Goal: Information Seeking & Learning: Find specific fact

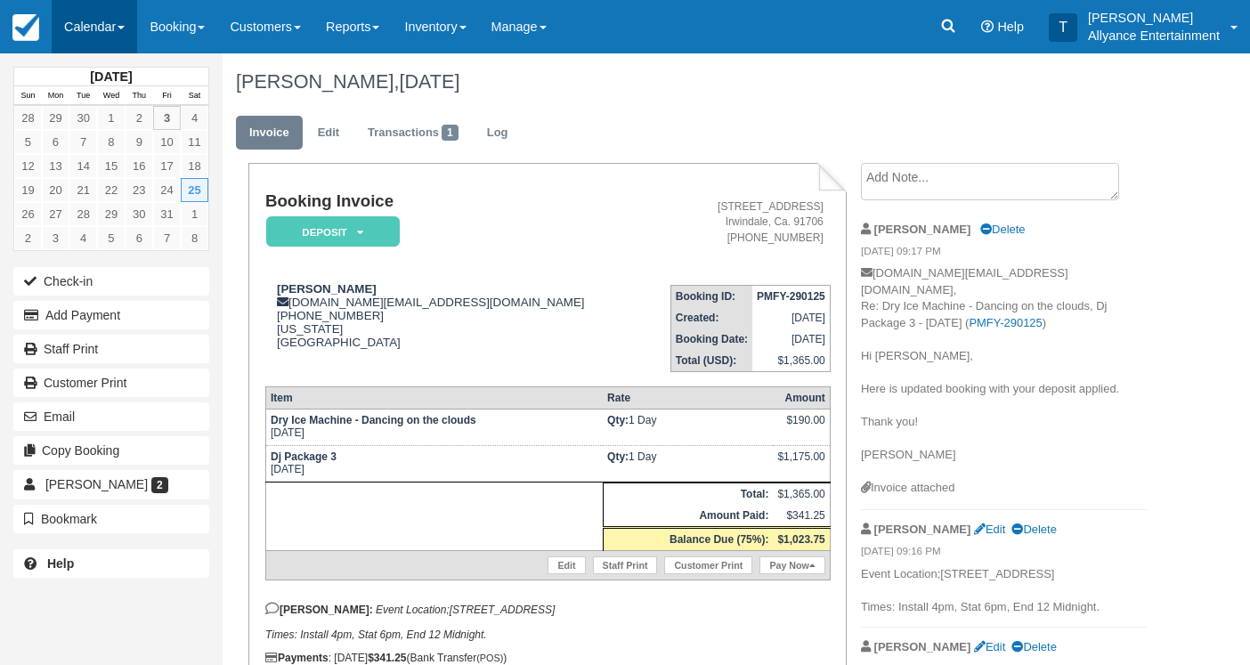
scroll to position [86, 0]
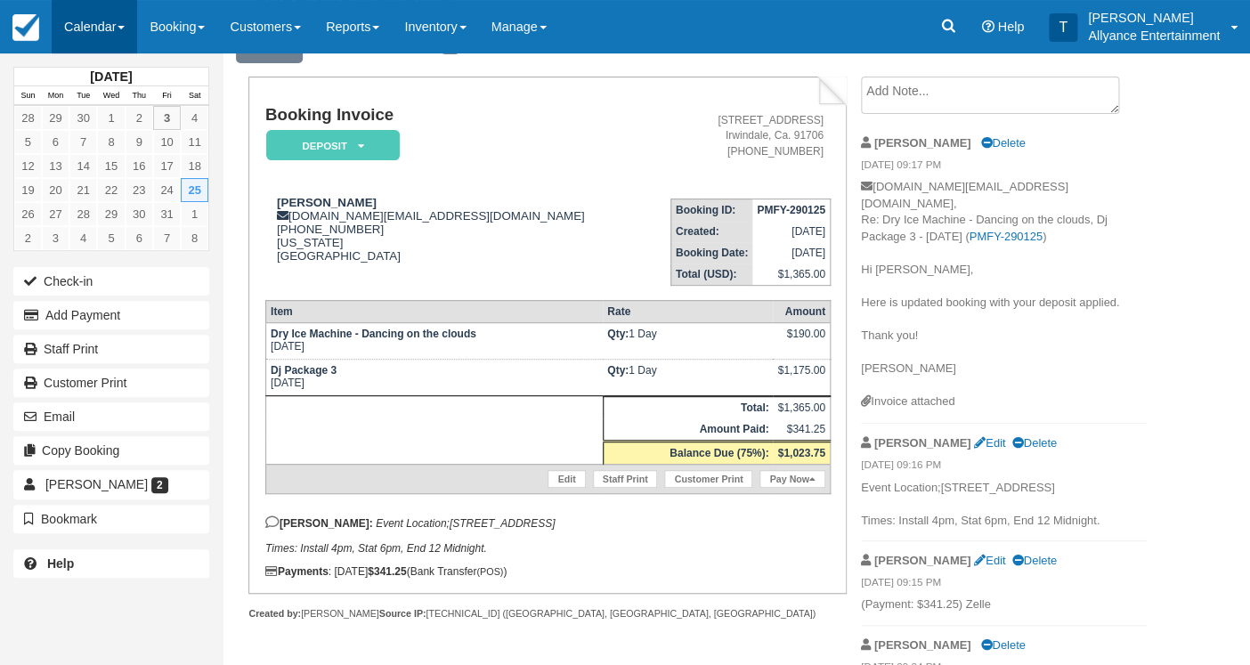
click at [77, 29] on link "Calendar" at bounding box center [94, 26] width 85 height 53
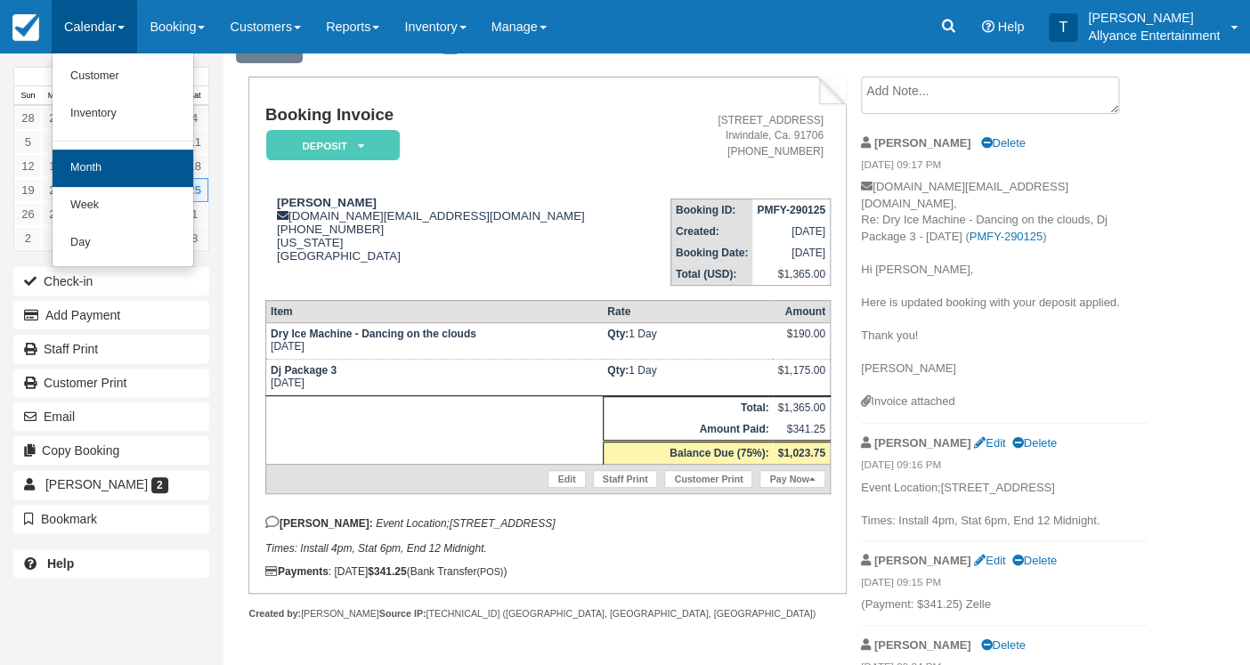
click at [100, 158] on link "Month" at bounding box center [123, 168] width 141 height 37
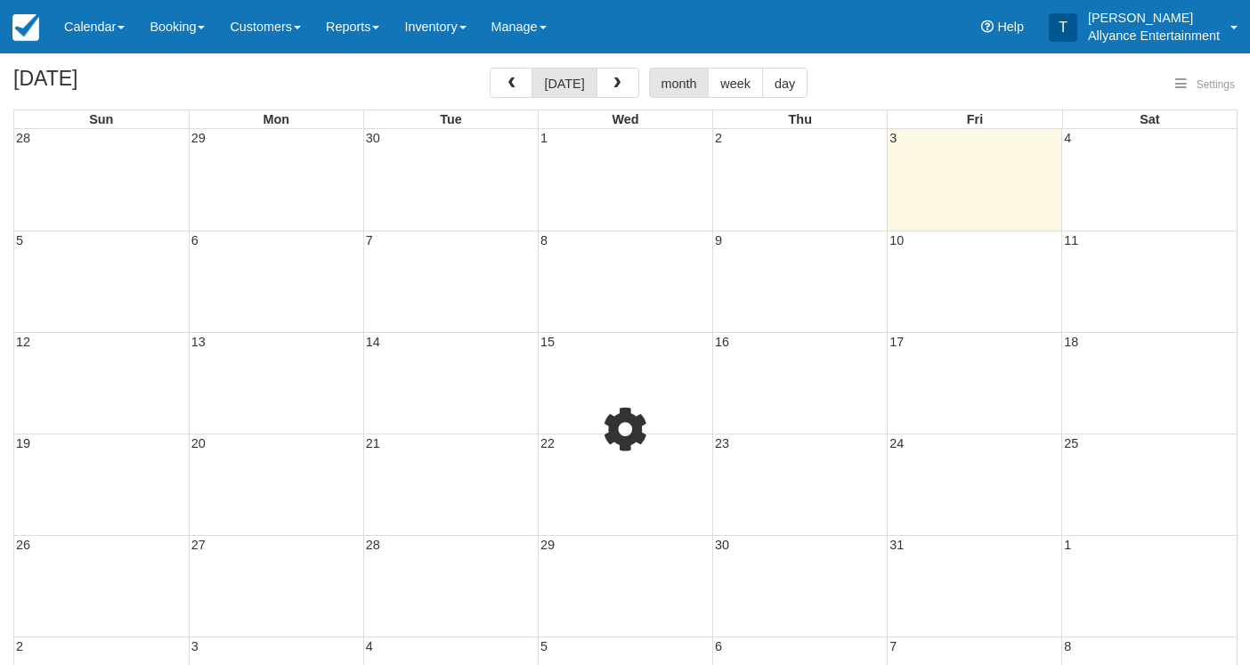
select select
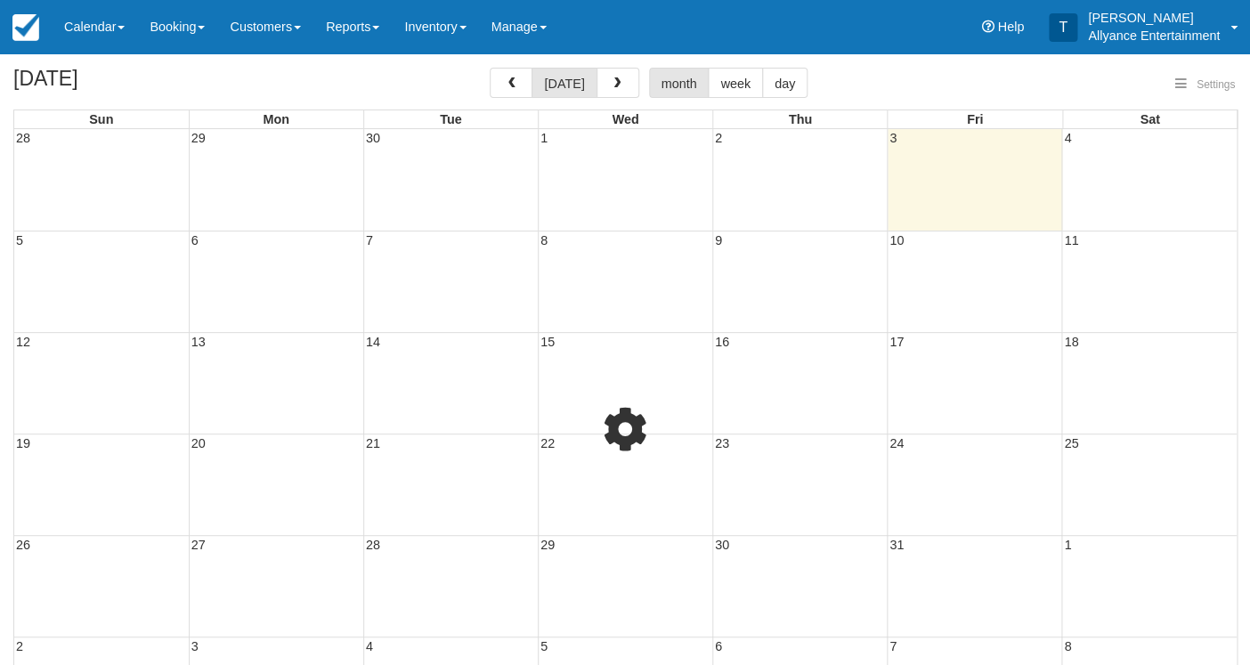
select select
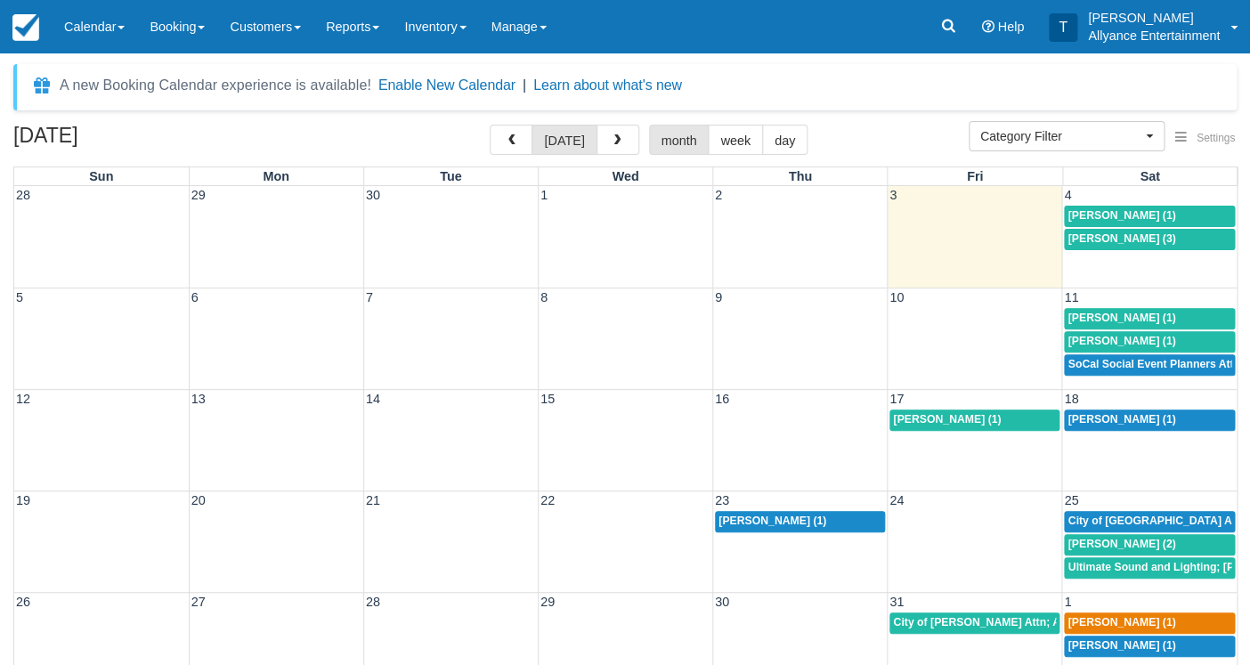
click at [1089, 235] on span "Evelin Molina (3)" at bounding box center [1121, 238] width 108 height 12
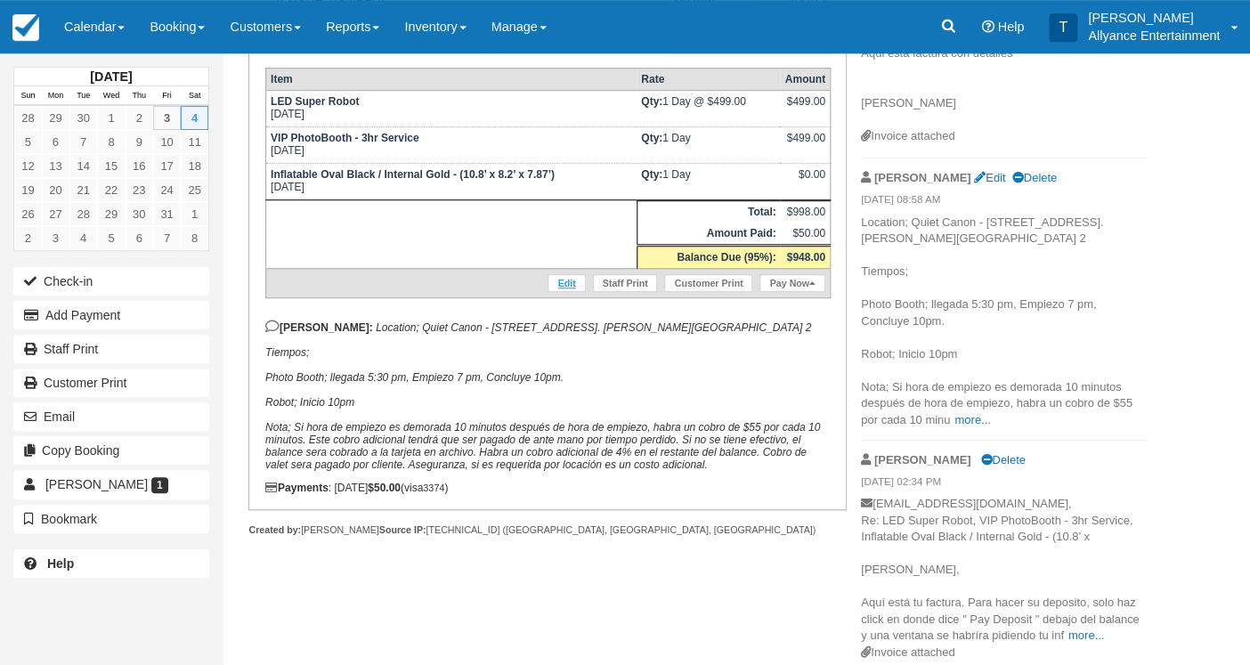
scroll to position [318, 0]
drag, startPoint x: 266, startPoint y: 376, endPoint x: 386, endPoint y: 400, distance: 122.5
click at [386, 400] on p "[PERSON_NAME]: Location; Quiet Canon - [STREET_ADDRESS]. [PERSON_NAME][GEOGRAPH…" at bounding box center [547, 395] width 565 height 151
copy em "Photo Booth; llegada 5:30 pm, Empiezo 7 pm, Concluye 10pm. Robot; Inicio 10pm"
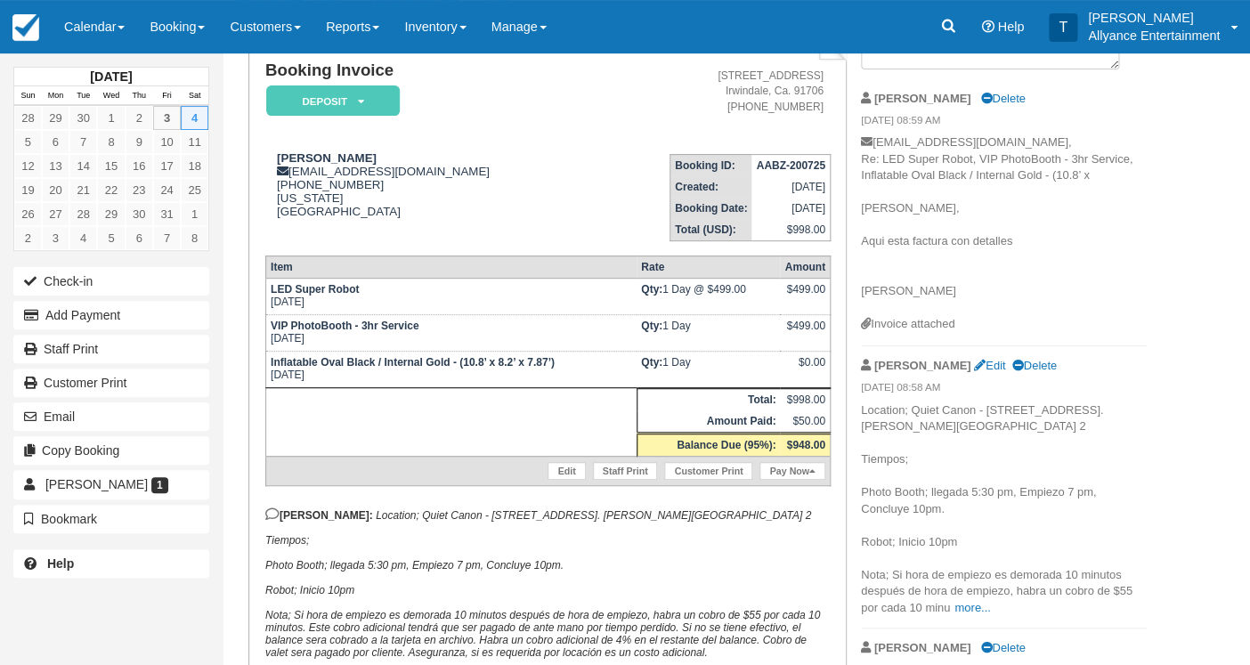
scroll to position [130, 0]
